Goal: Communication & Community: Answer question/provide support

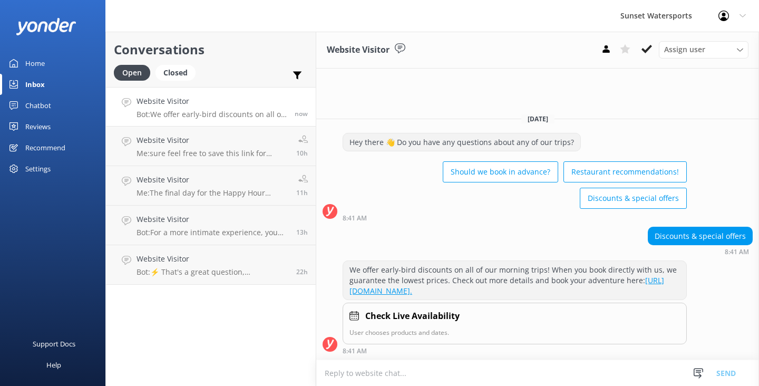
click at [353, 375] on textarea at bounding box center [537, 373] width 442 height 26
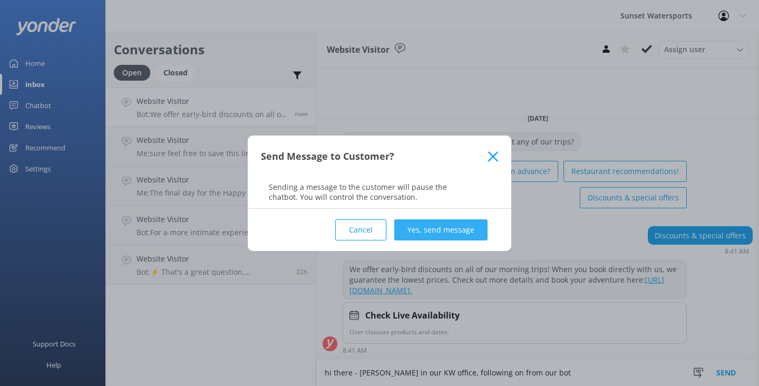
type textarea "hi there - [PERSON_NAME] in our KW office, following on from our bot"
click at [451, 232] on button "Yes, send message" at bounding box center [440, 229] width 93 height 21
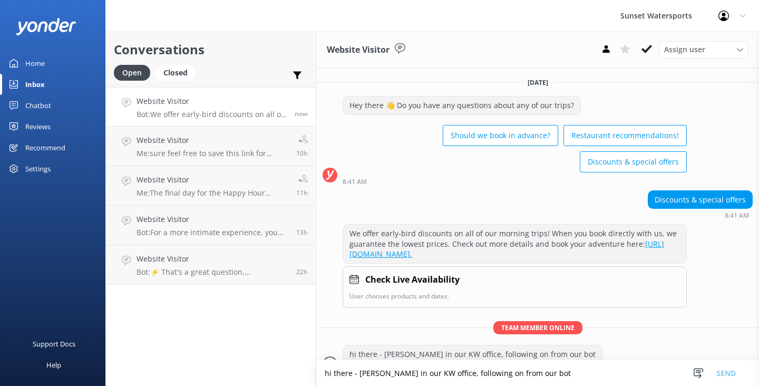
scroll to position [29, 0]
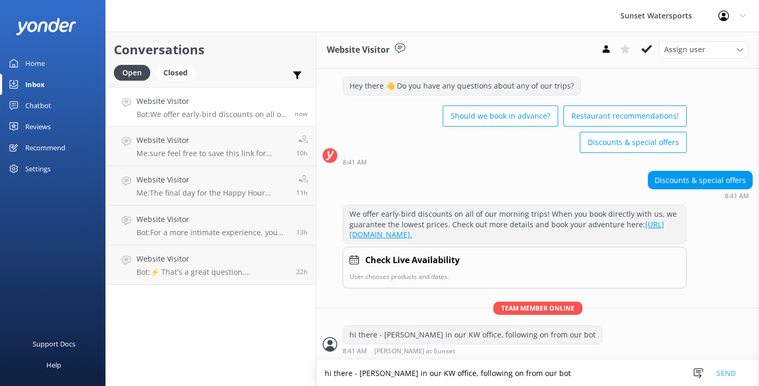
click at [361, 378] on textarea "hi there - [PERSON_NAME] in our KW office, following on from our bot" at bounding box center [537, 373] width 442 height 26
type textarea "what trips are you looking to do?"
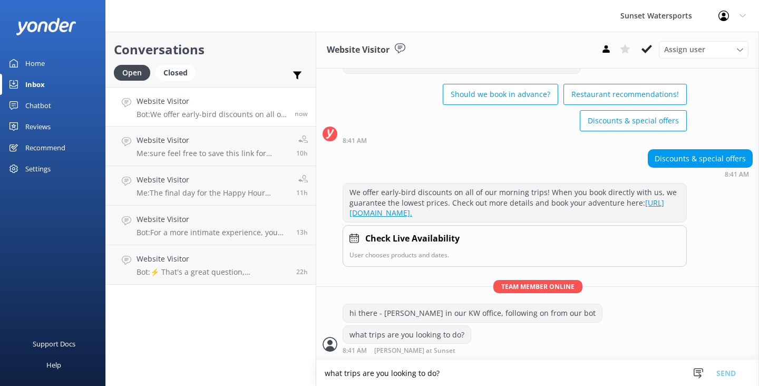
scroll to position [0, 0]
click at [358, 380] on textarea "what trips are you looking to do?" at bounding box center [537, 373] width 442 height 26
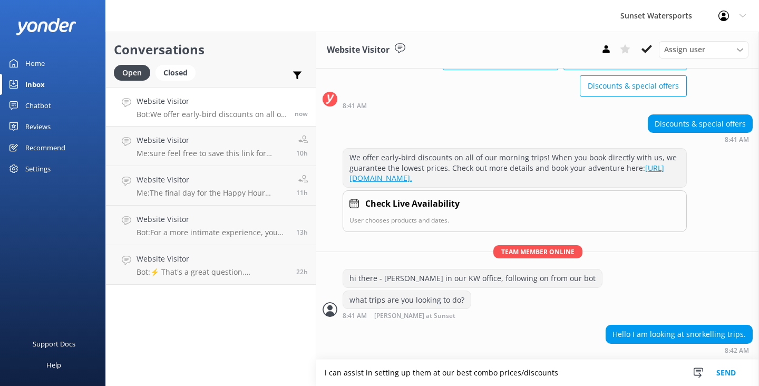
scroll to position [107, 0]
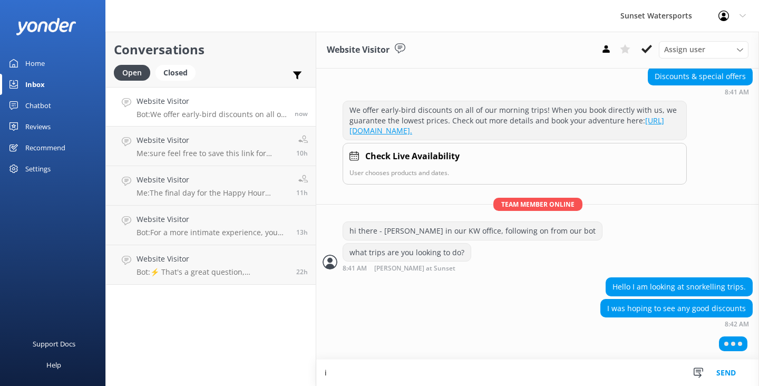
type textarea "i"
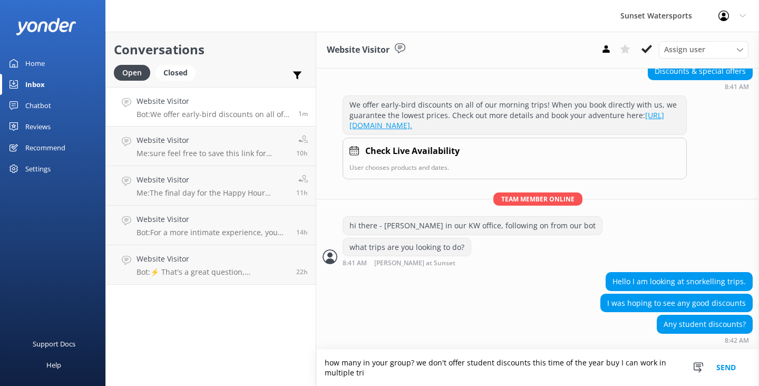
scroll to position [138, 0]
type textarea "how many in your group? we don't offer student discounts this time of the year …"
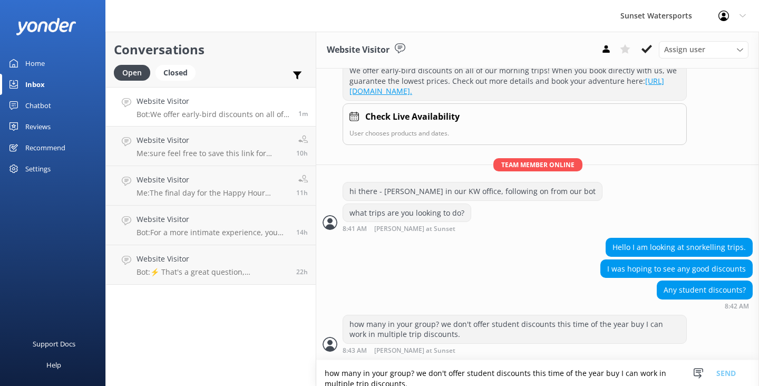
scroll to position [172, 0]
click at [341, 379] on textarea "how many in your group? we don't offer student discounts this time of the year …" at bounding box center [537, 373] width 442 height 26
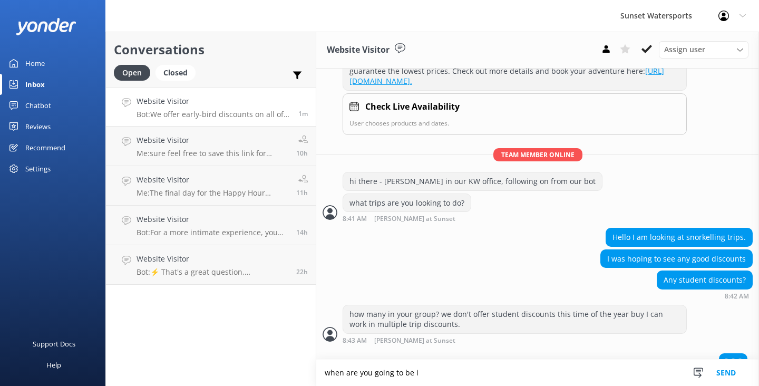
scroll to position [198, 0]
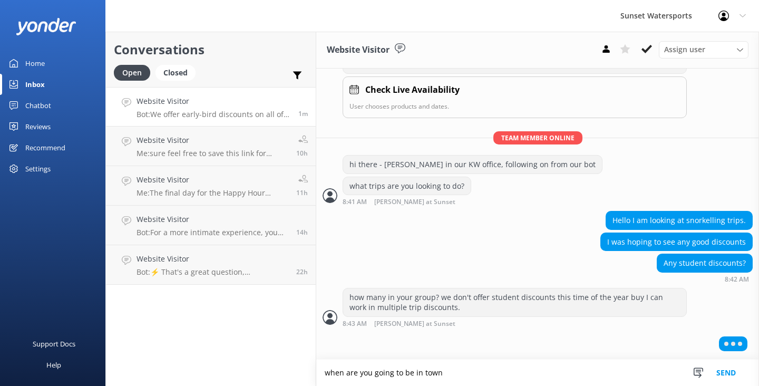
type textarea "when are you going to be in town"
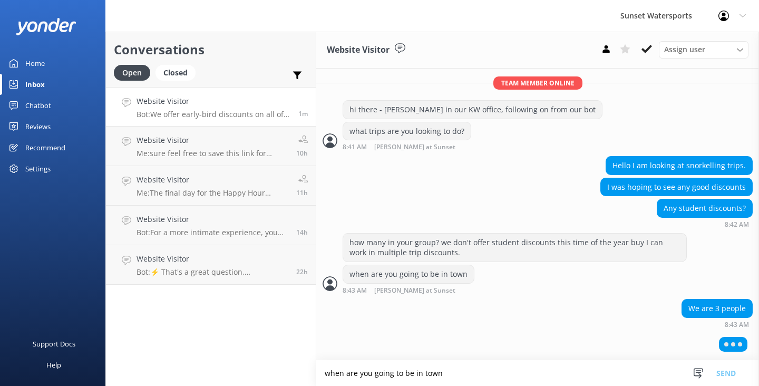
scroll to position [0, 0]
click at [335, 370] on textarea "when are you going to be in town" at bounding box center [537, 373] width 442 height 26
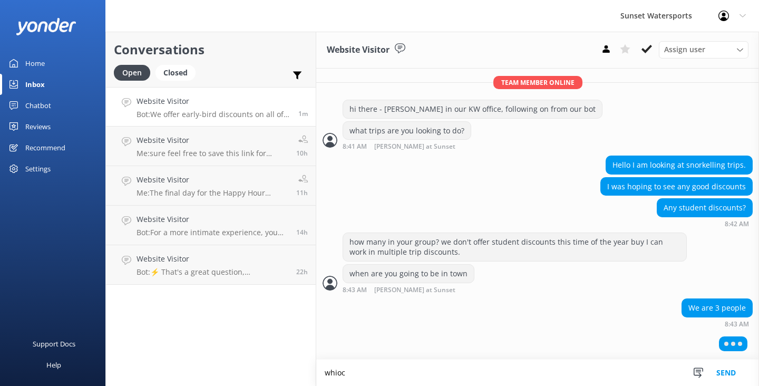
scroll to position [253, 0]
type textarea "which snorkeling trip/s?"
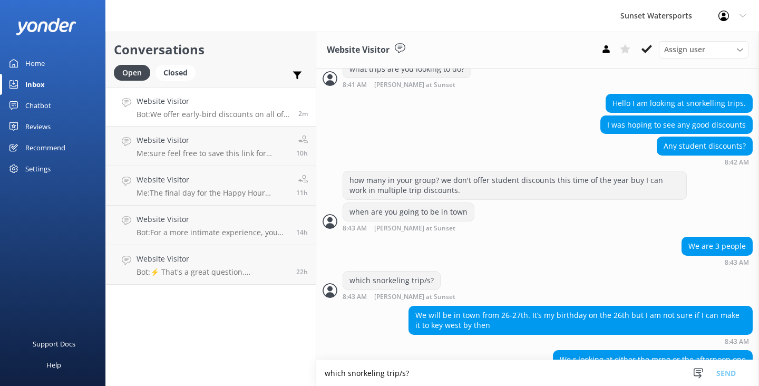
scroll to position [341, 0]
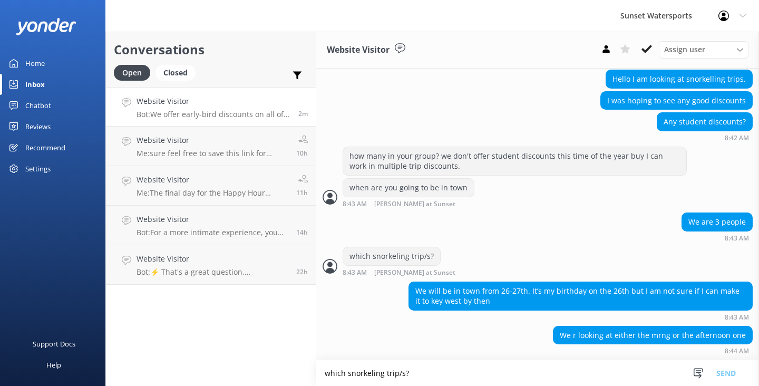
click at [351, 378] on textarea "which snorkeling trip/s?" at bounding box center [537, 373] width 442 height 26
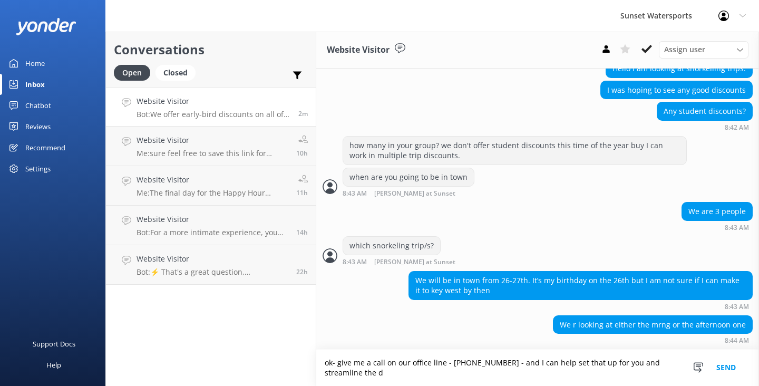
scroll to position [351, 0]
type textarea "ok- give me a call on our office line - [PHONE_NUMBER] - and I can help set tha…"
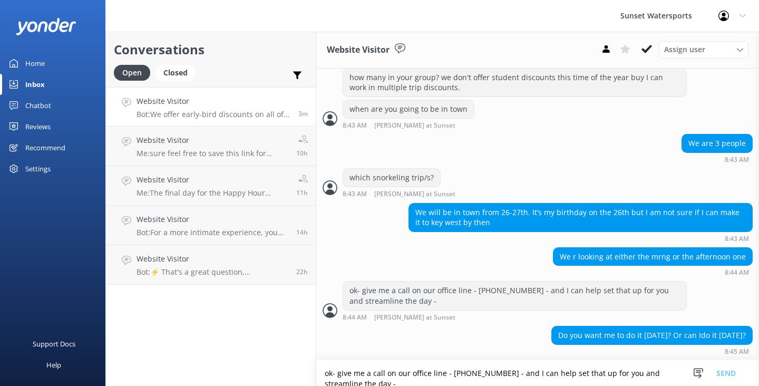
scroll to position [419, 0]
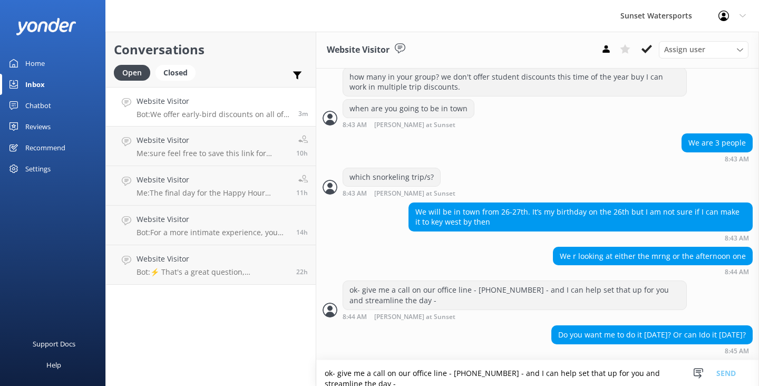
click at [335, 369] on textarea "ok- give me a call on our office line - [PHONE_NUMBER] - and I can help set tha…" at bounding box center [537, 373] width 442 height 26
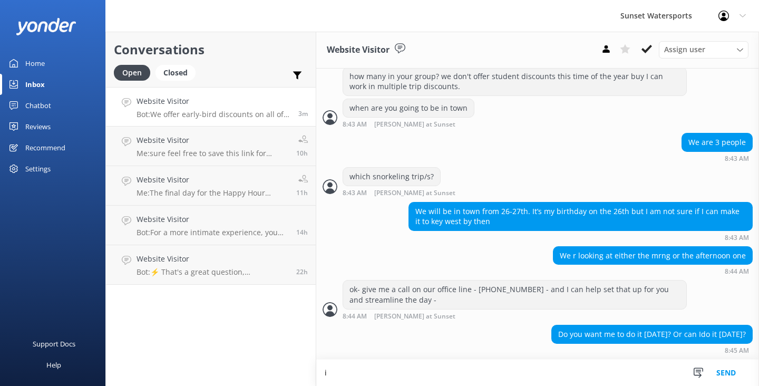
scroll to position [420, 0]
type textarea "i'm available now"
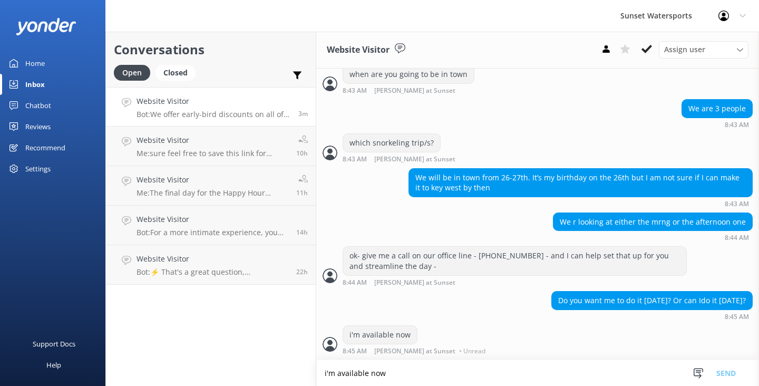
scroll to position [454, 0]
click at [333, 377] on textarea "i'm available now" at bounding box center [537, 373] width 442 height 26
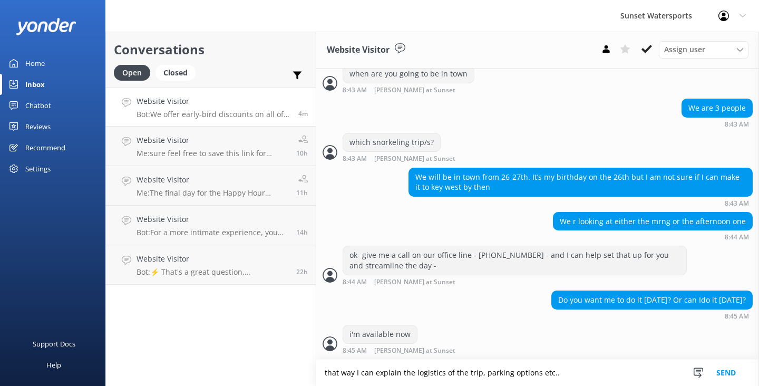
scroll to position [455, 0]
type textarea "that way I can explain the logistics of the trip, parking options etc..."
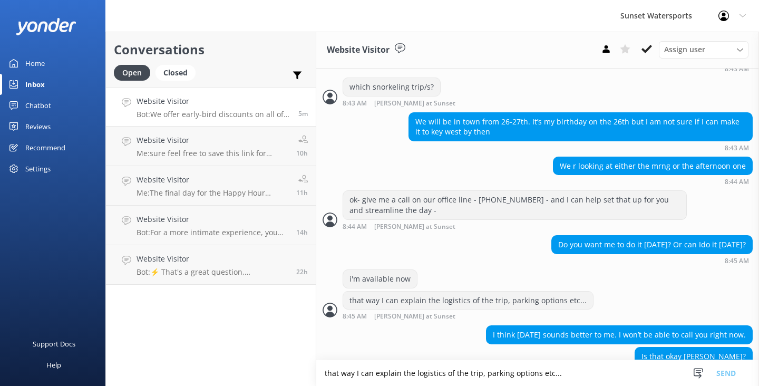
scroll to position [531, 0]
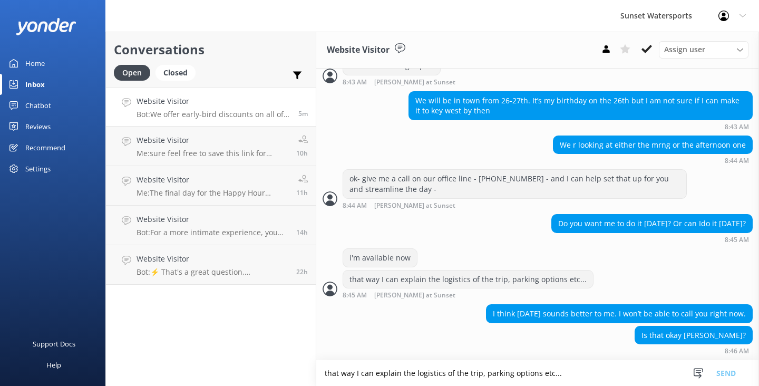
click at [362, 374] on textarea "that way I can explain the logistics of the trip, parking options etc..." at bounding box center [537, 373] width 442 height 26
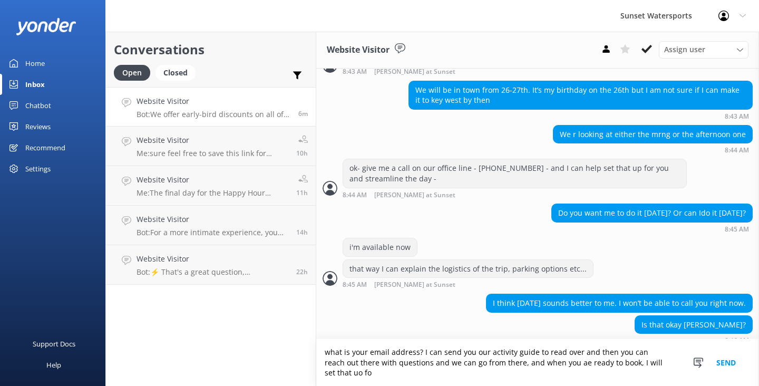
scroll to position [552, 0]
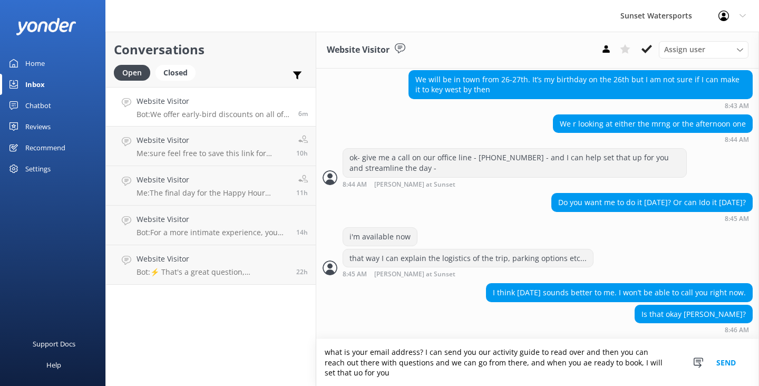
click at [559, 361] on textarea "what is your email address? I can send you our activity guide to read over and …" at bounding box center [537, 362] width 442 height 47
click at [332, 376] on textarea "what is your email address? I can send you our activity guide to read over and …" at bounding box center [537, 362] width 442 height 47
type textarea "what is your email address? I can send you our activity guide to read over and …"
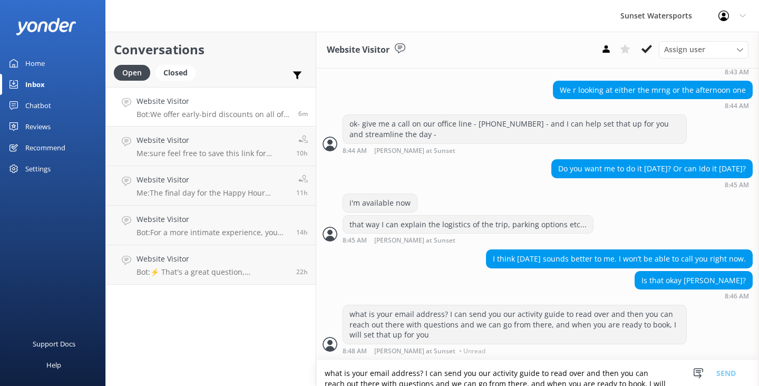
scroll to position [586, 0]
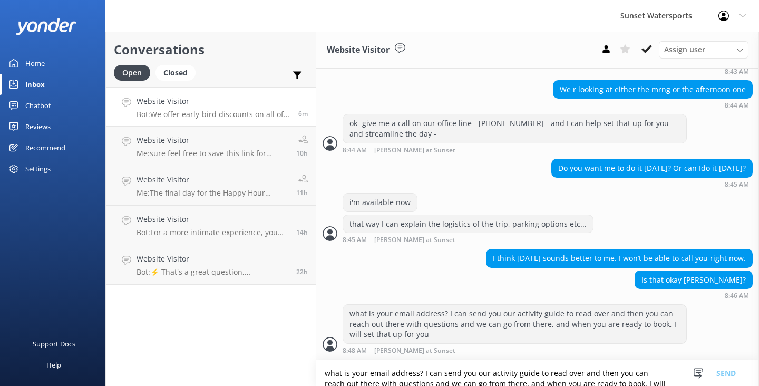
click at [359, 375] on textarea "what is your email address? I can send you our activity guide to read over and …" at bounding box center [537, 373] width 442 height 26
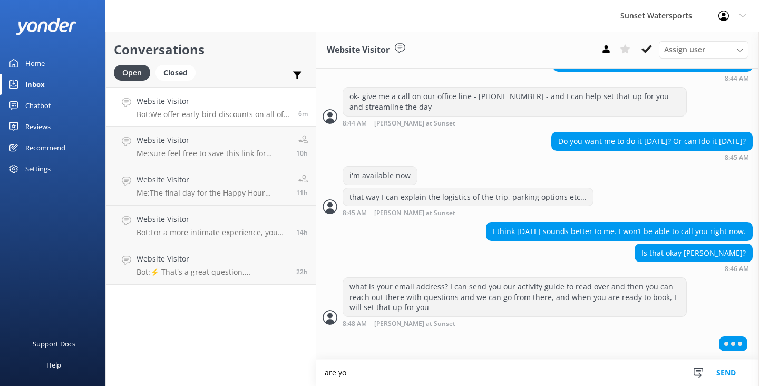
scroll to position [611, 0]
type textarea "are you going to be in town for 2 days/one night then?"
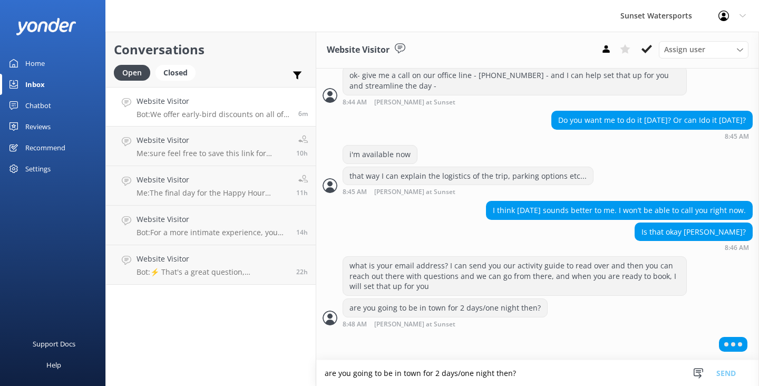
scroll to position [0, 0]
click at [347, 372] on textarea "are you going to be in town for 2 days/one night then?" at bounding box center [537, 373] width 442 height 26
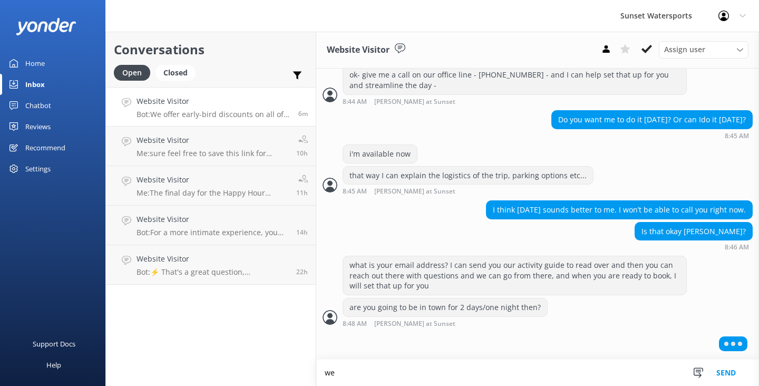
scroll to position [633, 0]
type textarea "w"
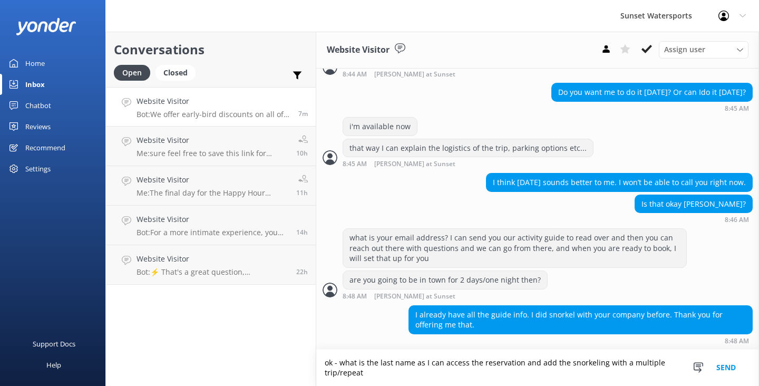
scroll to position [662, 0]
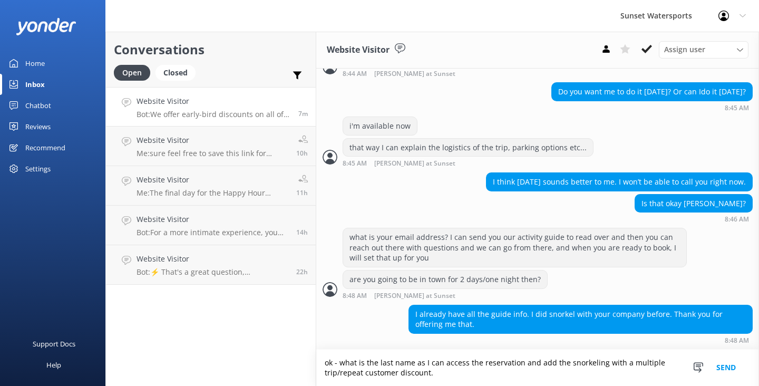
type textarea "ok - what is the last name as I can access the reservation and add the snorkeli…"
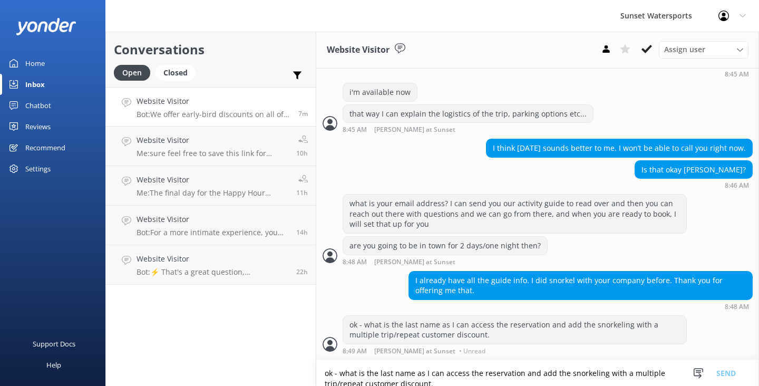
scroll to position [696, 0]
click at [339, 373] on textarea "ok - what is the last name as I can access the reservation and add the snorkeli…" at bounding box center [537, 373] width 442 height 26
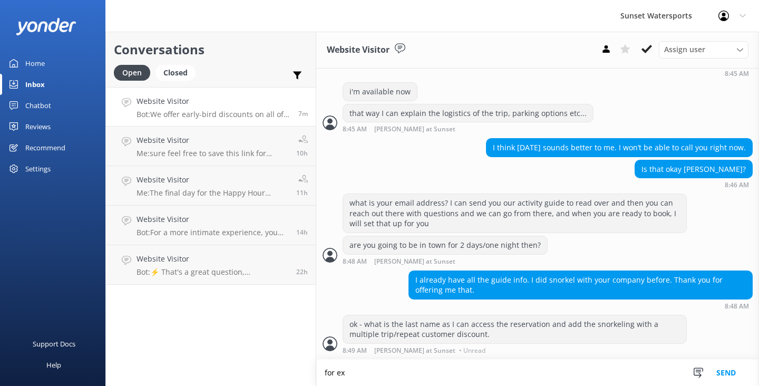
scroll to position [696, 0]
type textarea "for extra savings."
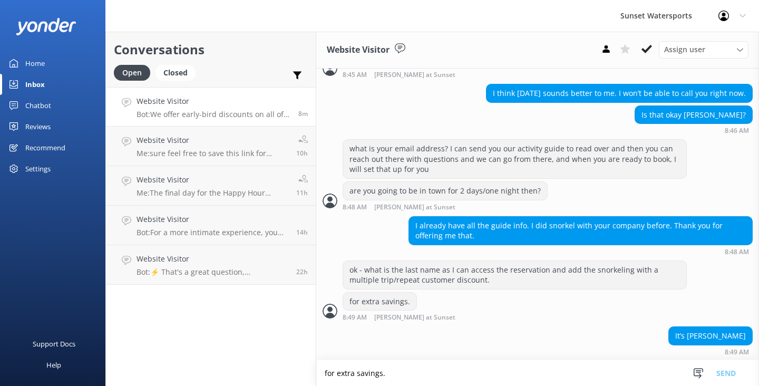
scroll to position [752, 0]
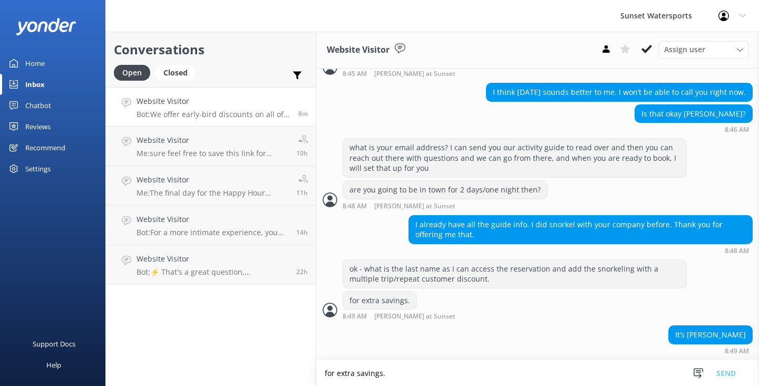
click at [358, 369] on textarea "for extra savings." at bounding box center [537, 373] width 442 height 26
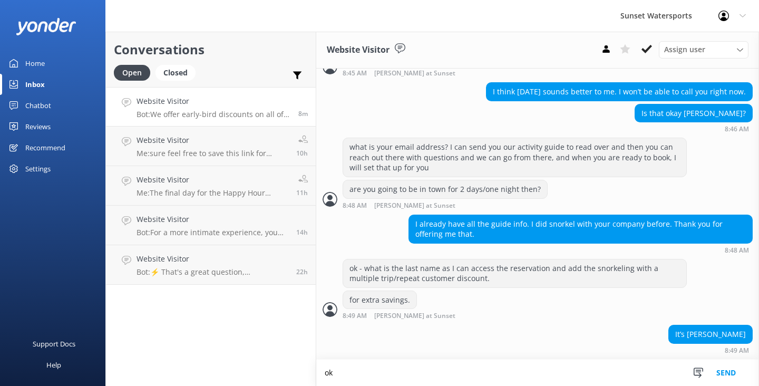
scroll to position [752, 0]
type textarea "ok - give me just a bit.."
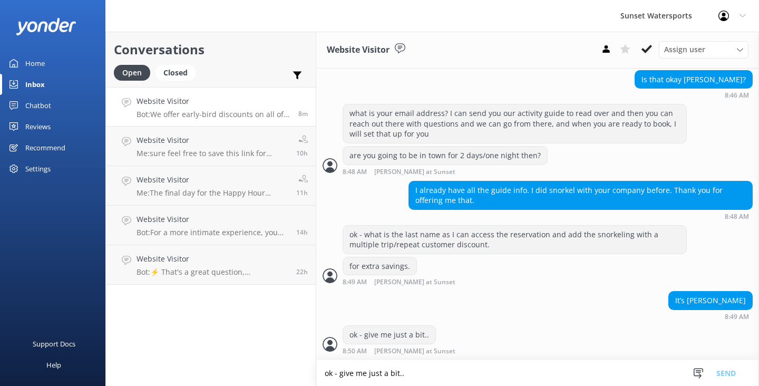
scroll to position [786, 0]
drag, startPoint x: 740, startPoint y: 298, endPoint x: 702, endPoint y: 299, distance: 38.5
click at [702, 300] on div "It’s [PERSON_NAME]" at bounding box center [709, 300] width 83 height 18
copy div "[PERSON_NAME]"
click at [360, 372] on textarea "ok - give me just a bit.." at bounding box center [537, 373] width 442 height 26
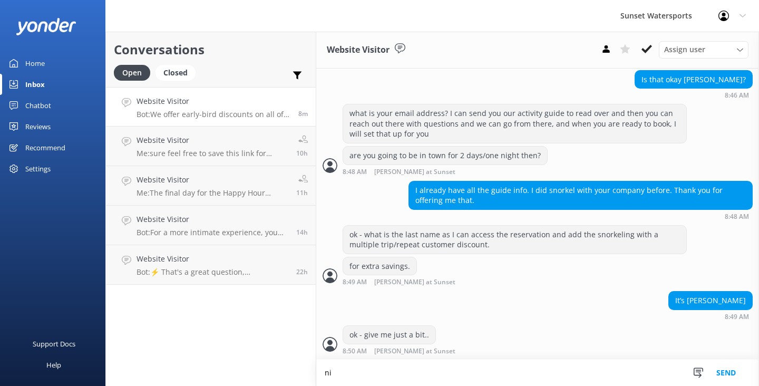
scroll to position [787, 0]
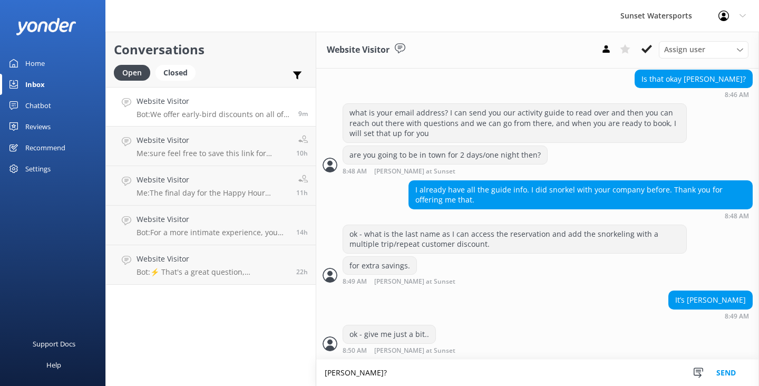
type textarea "[PERSON_NAME]?"
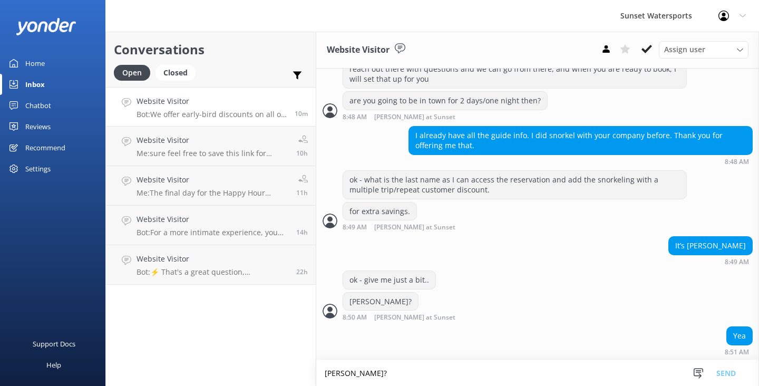
scroll to position [842, 0]
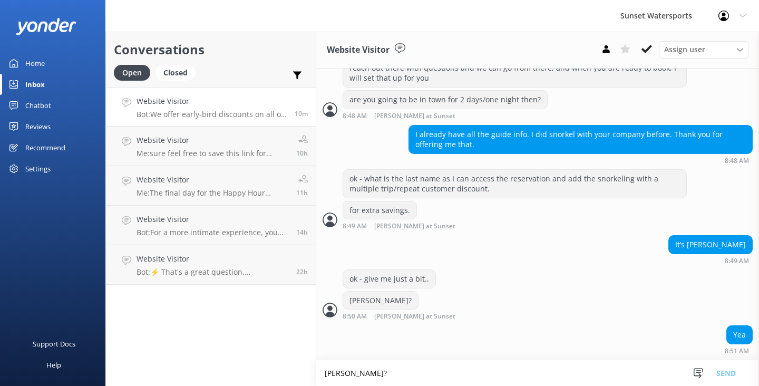
click at [331, 376] on textarea "[PERSON_NAME]?" at bounding box center [537, 373] width 442 height 26
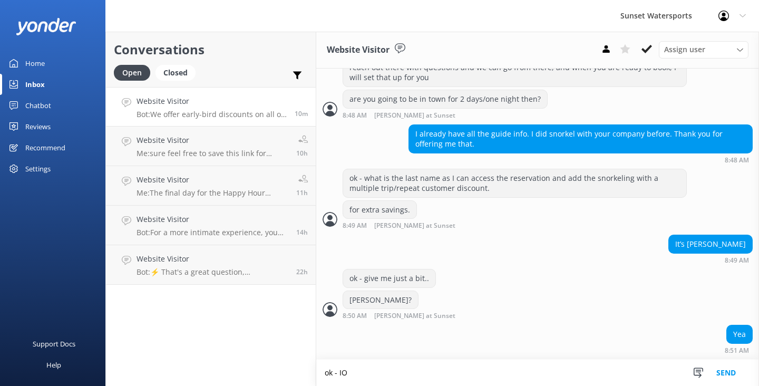
scroll to position [842, 0]
click at [508, 375] on textarea "ok - I can add the 3 reef trip seats, with the added 10"% discount" at bounding box center [537, 372] width 442 height 26
click at [545, 373] on textarea "ok - I can add the 3 reef trip seats, with the added 10% discount" at bounding box center [537, 372] width 442 height 26
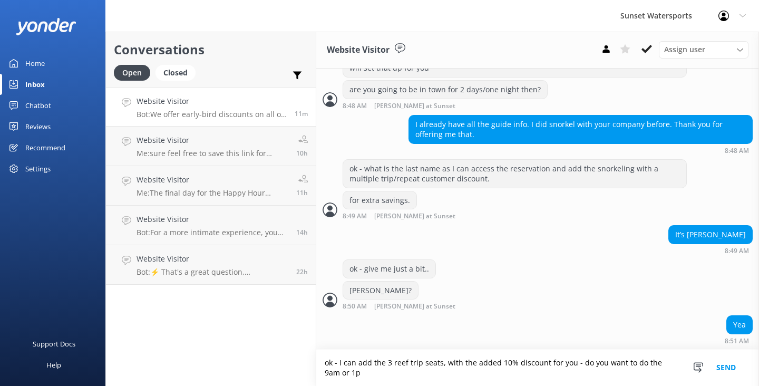
scroll to position [852, 0]
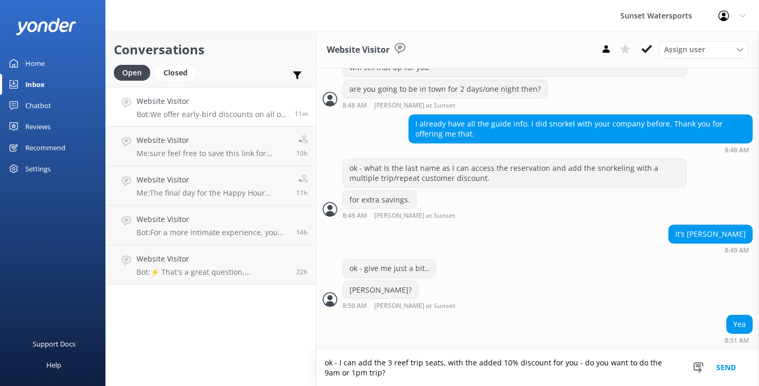
type textarea "ok - I can add the 3 reef trip seats, with the added 10% discount for you - do …"
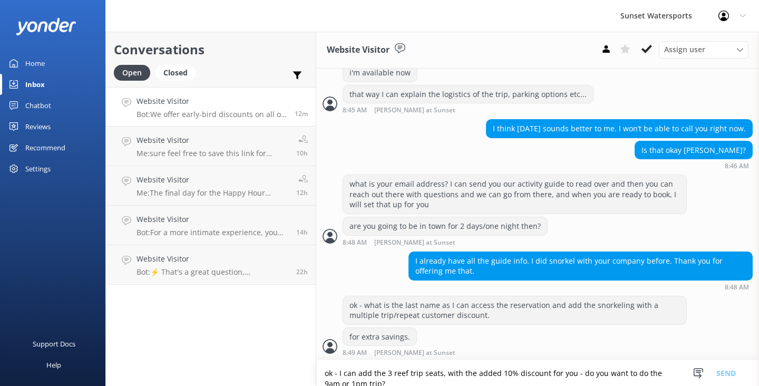
scroll to position [931, 0]
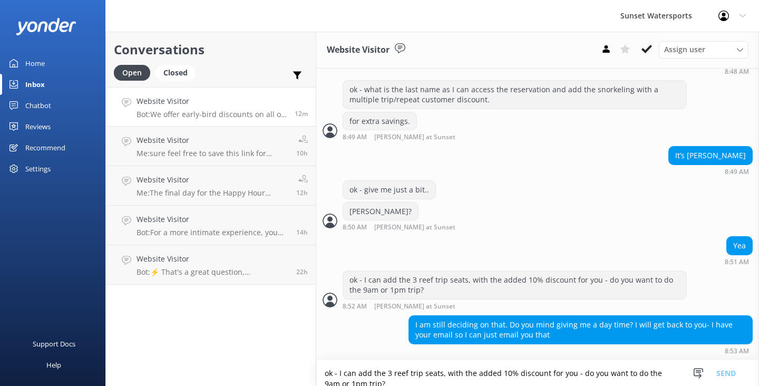
click at [358, 373] on textarea "ok - I can add the 3 reef trip seats, with the added 10% discount for you - do …" at bounding box center [537, 373] width 442 height 26
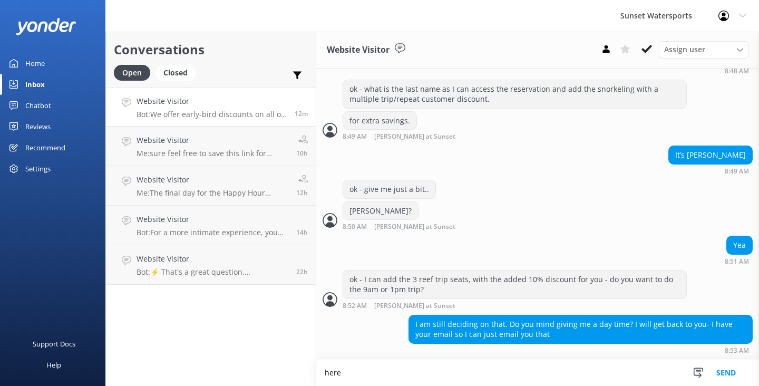
scroll to position [931, 0]
type textarea "here is my work email - sunsetguest"
drag, startPoint x: 453, startPoint y: 377, endPoint x: 317, endPoint y: 370, distance: 136.1
click at [317, 370] on textarea "here is my work email - sunsetguest" at bounding box center [537, 372] width 442 height 26
paste textarea "[PERSON_NAME][EMAIL_ADDRESS][PERSON_NAME][DOMAIN_NAME]"
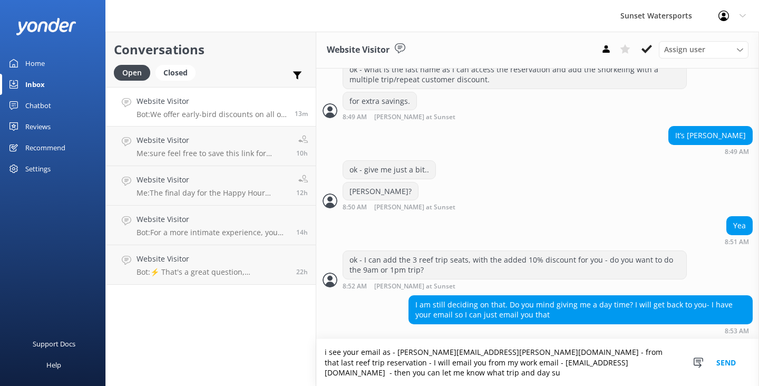
scroll to position [952, 0]
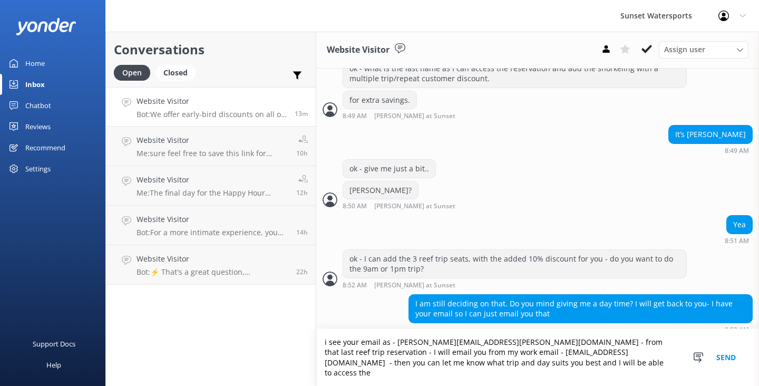
click at [429, 375] on textarea "i see your email as - [PERSON_NAME][EMAIL_ADDRESS][PERSON_NAME][DOMAIN_NAME] - …" at bounding box center [537, 357] width 442 height 57
click at [421, 375] on textarea "i see your email as - [PERSON_NAME][EMAIL_ADDRESS][PERSON_NAME][DOMAIN_NAME] - …" at bounding box center [537, 357] width 442 height 57
click at [524, 369] on textarea "i see your email as - [PERSON_NAME][EMAIL_ADDRESS][PERSON_NAME][DOMAIN_NAME] - …" at bounding box center [537, 357] width 442 height 57
type textarea "i see your email as - [PERSON_NAME][EMAIL_ADDRESS][PERSON_NAME][DOMAIN_NAME] - …"
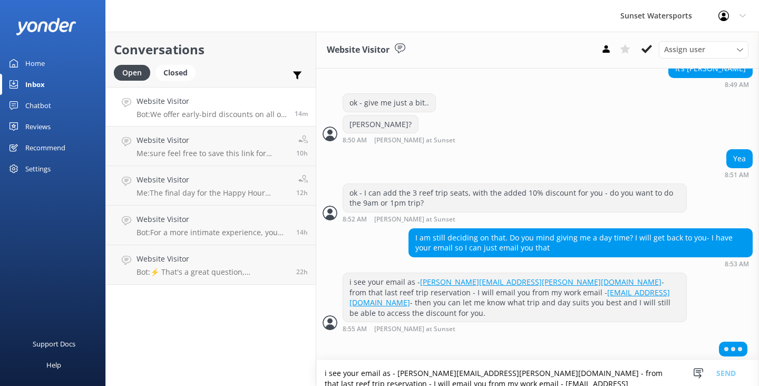
scroll to position [1011, 0]
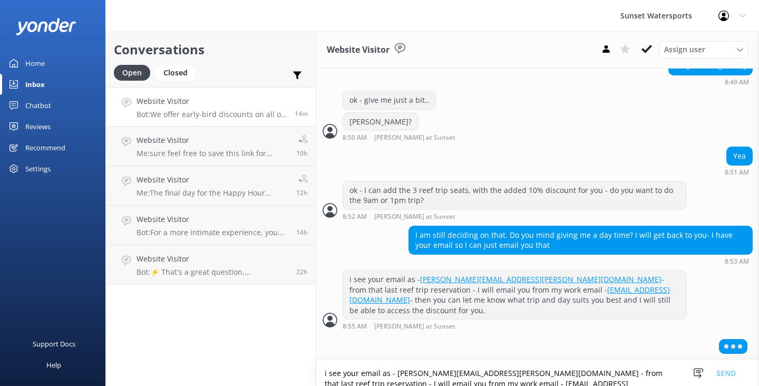
click at [366, 372] on textarea "i see your email as - [PERSON_NAME][EMAIL_ADDRESS][PERSON_NAME][DOMAIN_NAME] - …" at bounding box center [537, 373] width 442 height 26
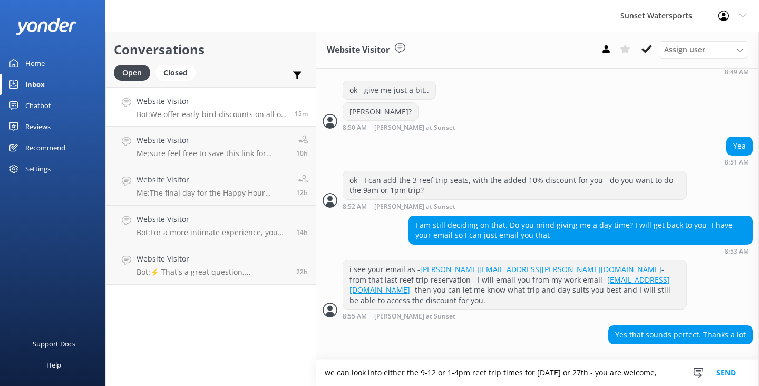
scroll to position [1031, 0]
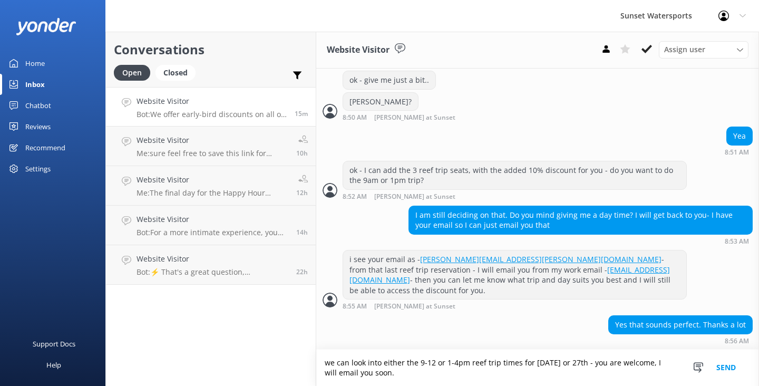
type textarea "we can look into either the 9-12 or 1-4pm reef trip times for [DATE] or 27th - …"
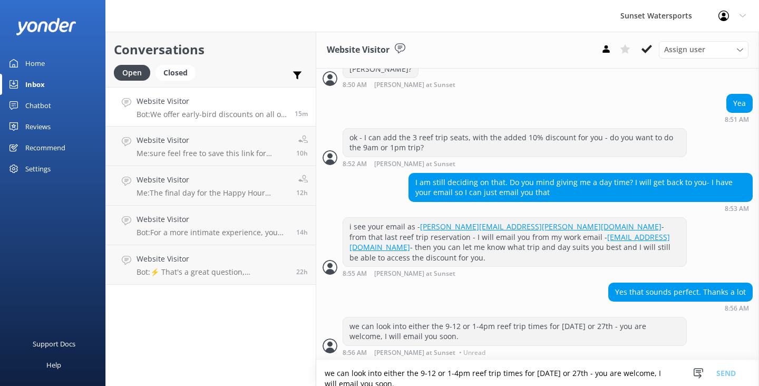
scroll to position [1065, 0]
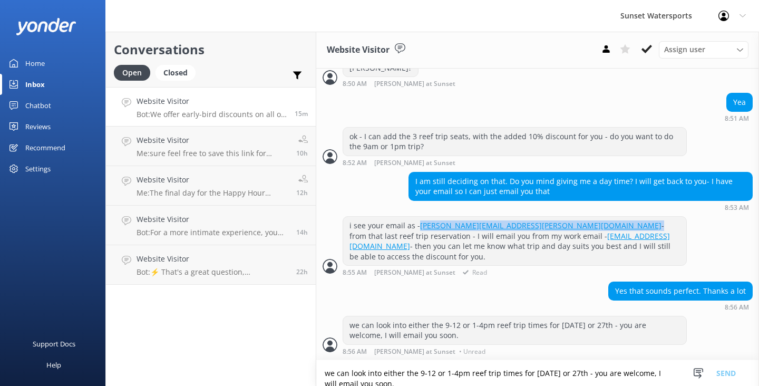
drag, startPoint x: 529, startPoint y: 237, endPoint x: 420, endPoint y: 237, distance: 109.0
click at [420, 237] on div "i see your email as - [PERSON_NAME][EMAIL_ADDRESS][PERSON_NAME][DOMAIN_NAME] - …" at bounding box center [514, 241] width 343 height 48
copy div "[PERSON_NAME][EMAIL_ADDRESS][PERSON_NAME][DOMAIN_NAME]"
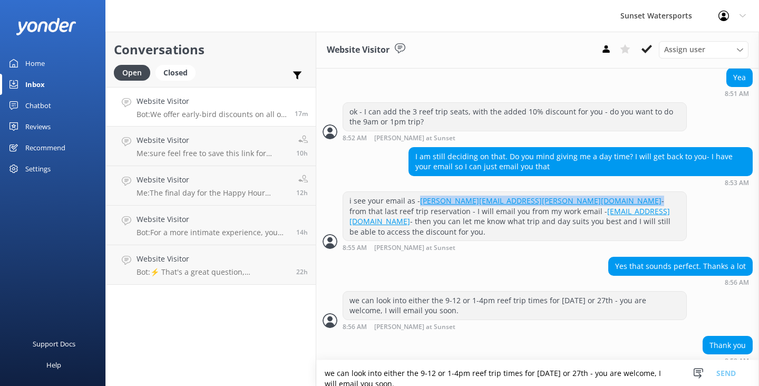
scroll to position [1099, 0]
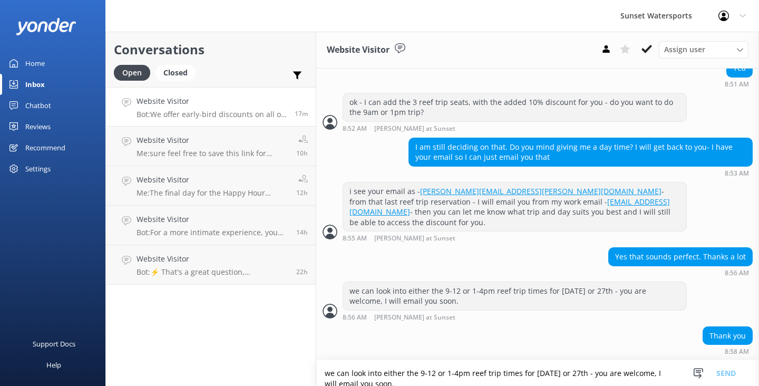
click at [333, 367] on textarea "we can look into either the 9-12 or 1-4pm reef trip times for [DATE] or 27th - …" at bounding box center [537, 373] width 442 height 26
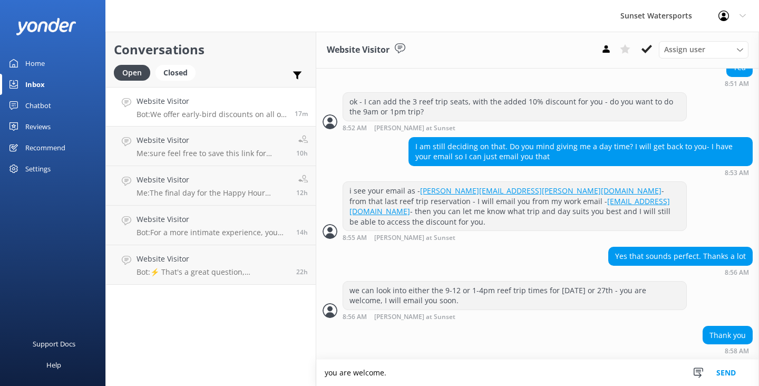
type textarea "you are welcome."
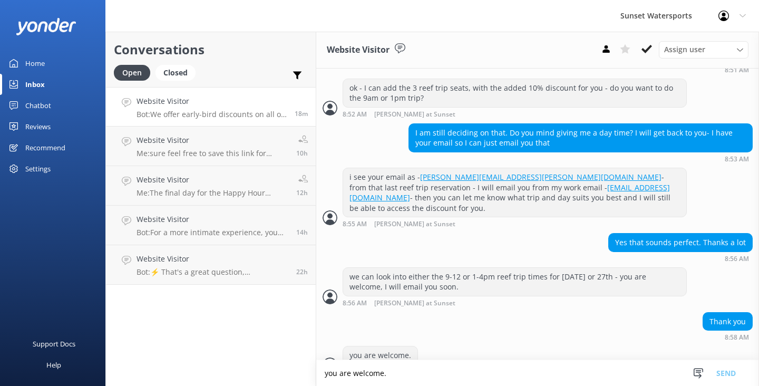
scroll to position [1133, 0]
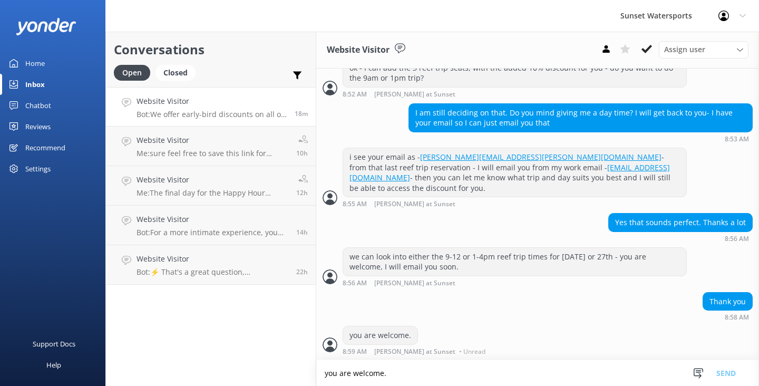
click at [355, 372] on textarea "you are welcome." at bounding box center [537, 373] width 442 height 26
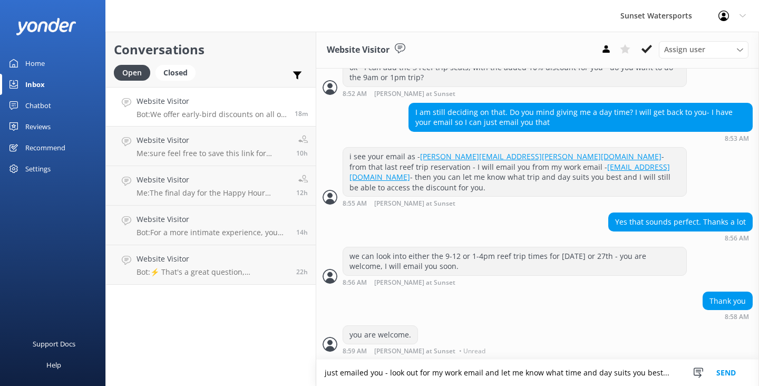
type textarea "just emailed you - look out for my work email and let me know what time and day…"
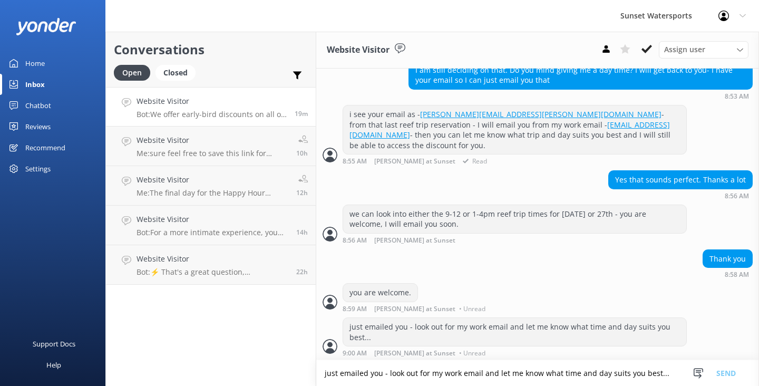
scroll to position [1177, 0]
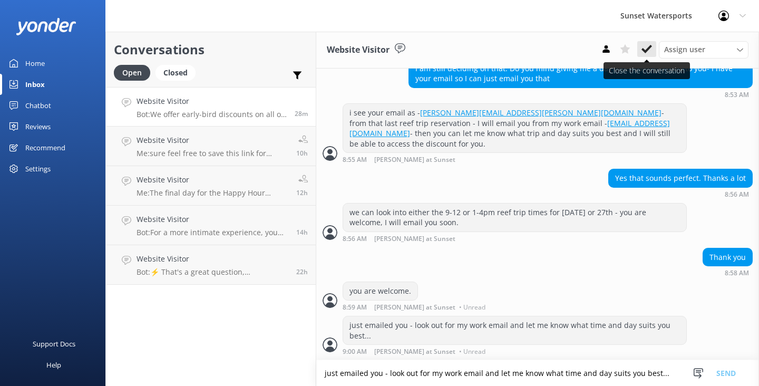
click at [642, 52] on icon at bounding box center [646, 49] width 11 height 11
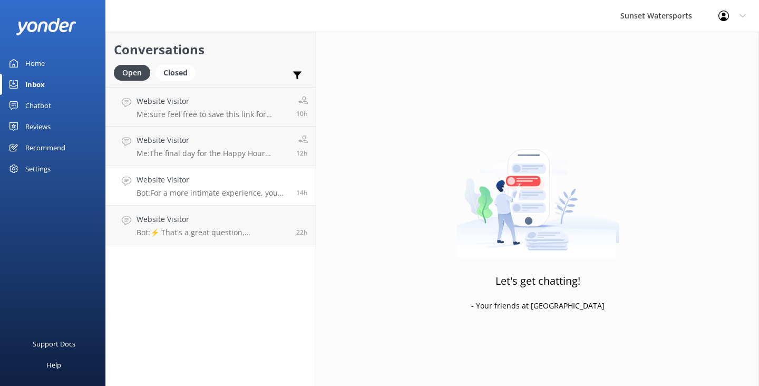
click at [205, 193] on p "Bot: For a more intimate experience, you might consider our 15ft Boston Whaler …" at bounding box center [212, 192] width 152 height 9
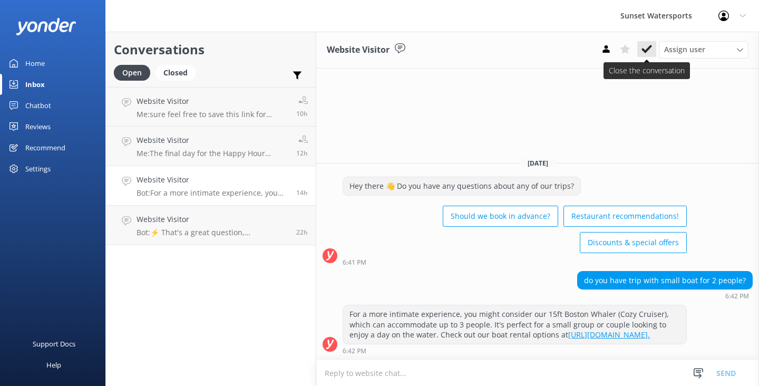
click at [645, 50] on use at bounding box center [646, 49] width 11 height 8
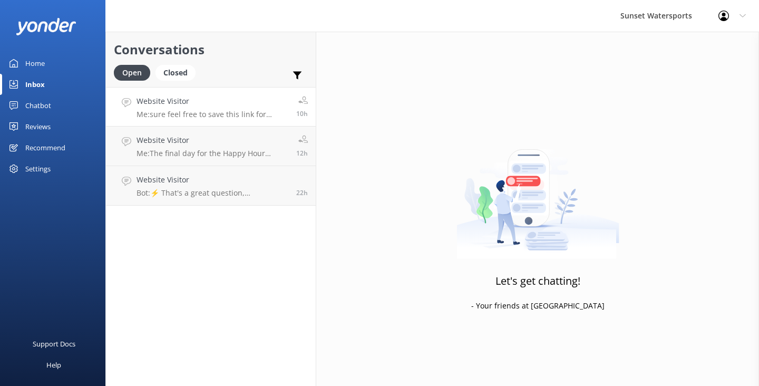
click at [254, 103] on h4 "Website Visitor" at bounding box center [212, 101] width 152 height 12
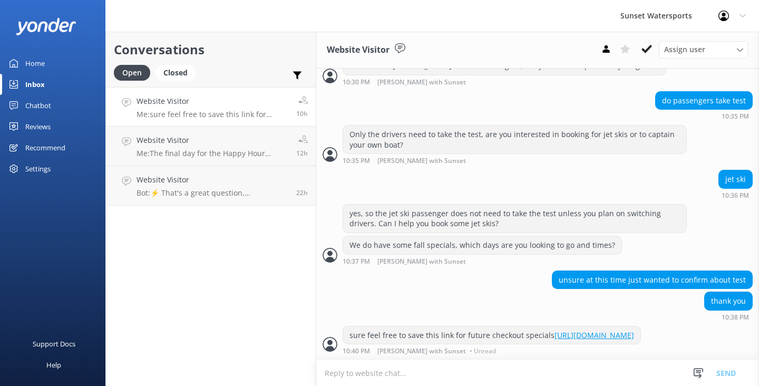
scroll to position [287, 0]
click at [645, 51] on use at bounding box center [646, 49] width 11 height 8
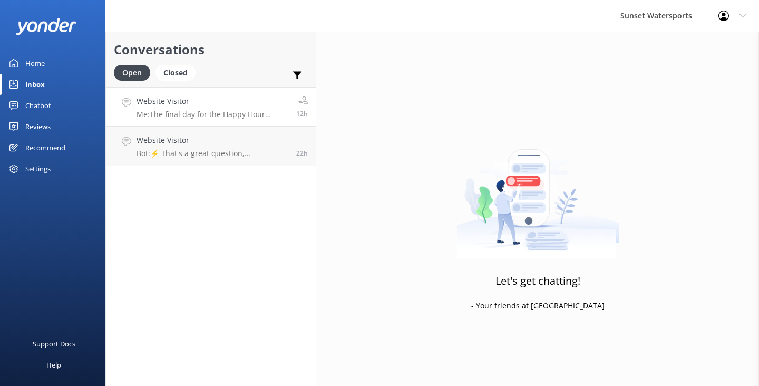
click at [269, 116] on p "Me: The final day for the Happy Hour Sandbar trip will be [DATE], due to the up…" at bounding box center [212, 114] width 152 height 9
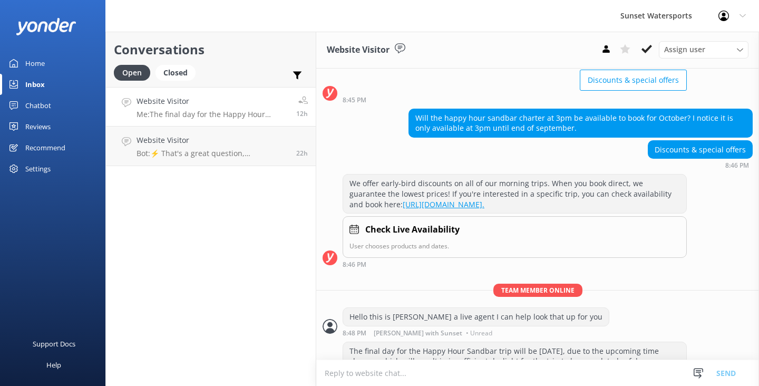
scroll to position [117, 0]
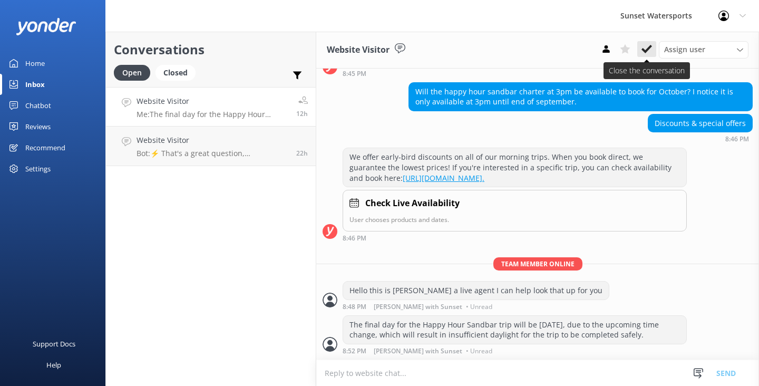
click at [649, 50] on icon at bounding box center [646, 49] width 11 height 11
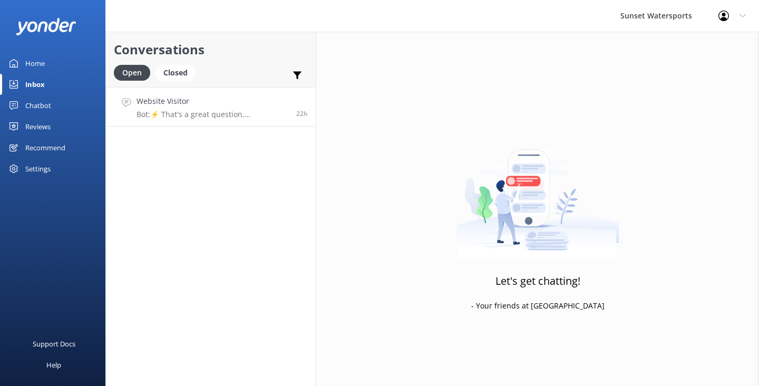
click at [239, 121] on link "Website Visitor Bot: ⚡ That's a great question, unfortunately I do not know the…" at bounding box center [211, 107] width 210 height 40
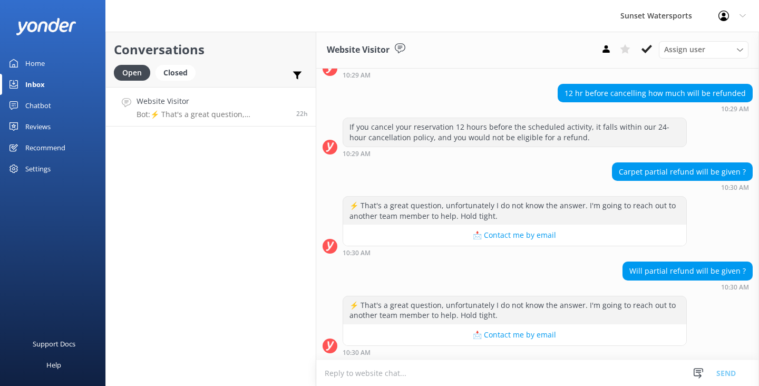
scroll to position [240, 0]
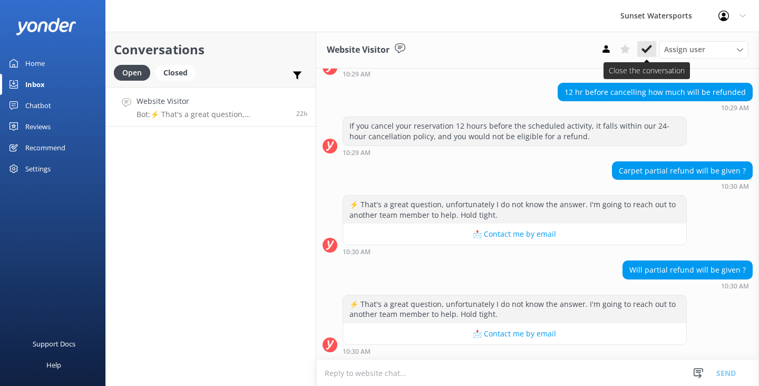
click at [651, 50] on icon at bounding box center [646, 49] width 11 height 11
